Goal: Task Accomplishment & Management: Manage account settings

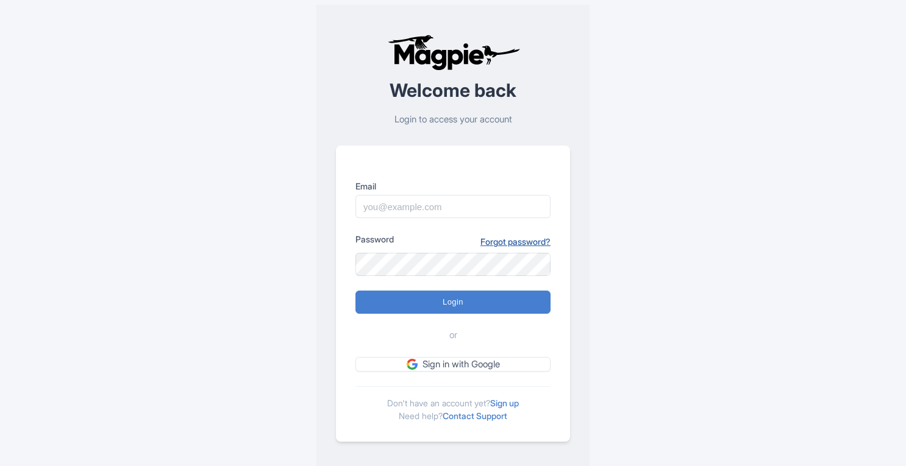
drag, startPoint x: 0, startPoint y: 0, endPoint x: 492, endPoint y: 247, distance: 550.6
click at [492, 247] on link "Forgot password?" at bounding box center [515, 241] width 70 height 13
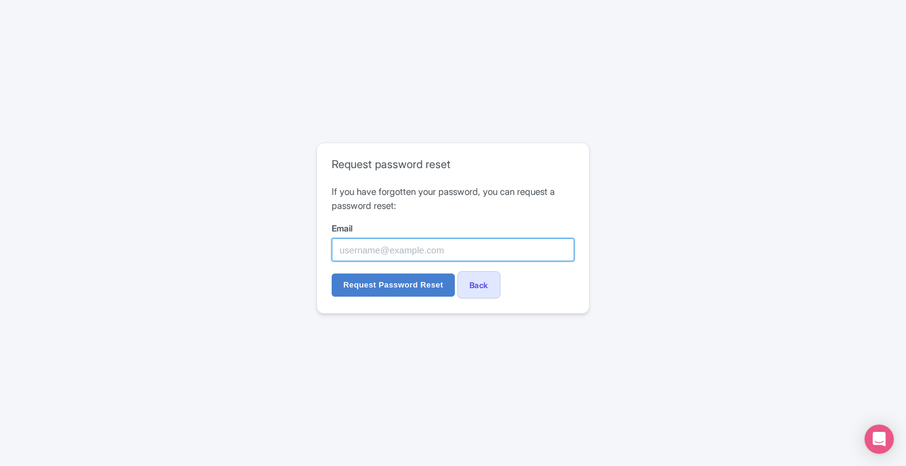
click at [430, 249] on input "Email" at bounding box center [453, 249] width 243 height 23
paste input "h_kawasaki137@gmt.jtb.jp"
type input "h_kawasaki137@gmt.jtb.jp"
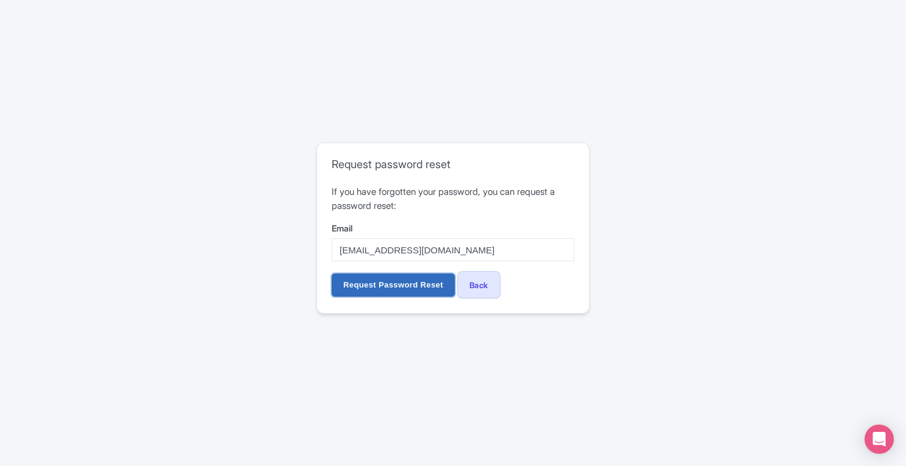
click at [412, 282] on input "Request Password Reset" at bounding box center [393, 285] width 123 height 23
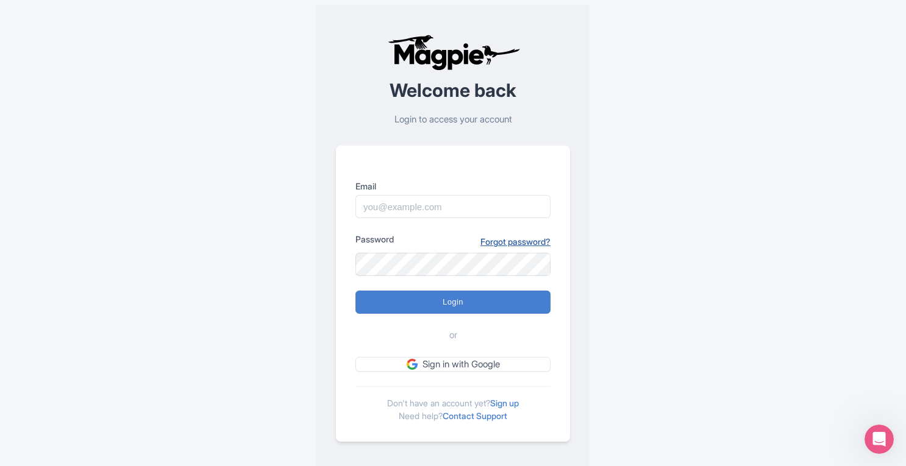
click at [503, 244] on link "Forgot password?" at bounding box center [515, 241] width 70 height 13
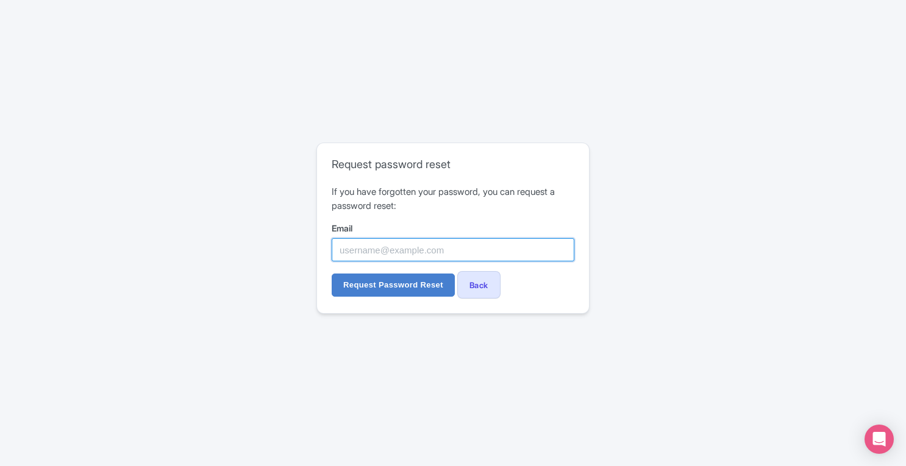
click at [440, 259] on input "Email" at bounding box center [453, 249] width 243 height 23
paste input "[EMAIL_ADDRESS][DOMAIN_NAME]"
type input "[EMAIL_ADDRESS][DOMAIN_NAME]"
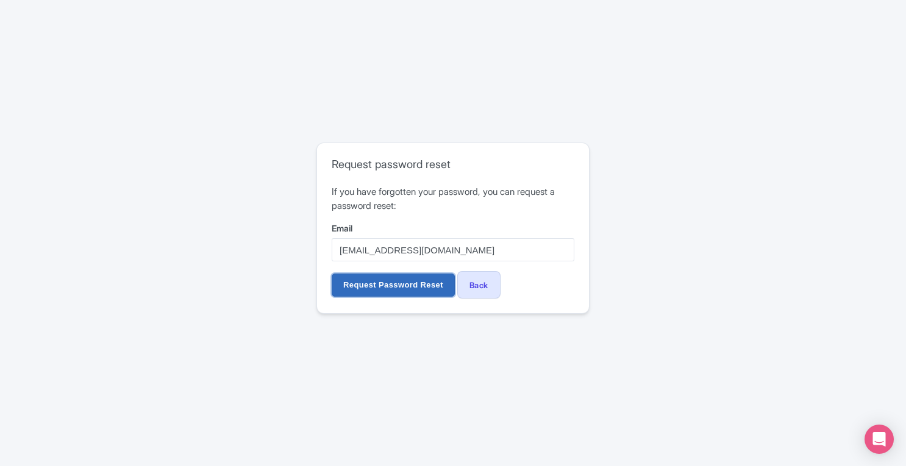
click at [400, 285] on input "Request Password Reset" at bounding box center [393, 285] width 123 height 23
